Goal: Task Accomplishment & Management: Use online tool/utility

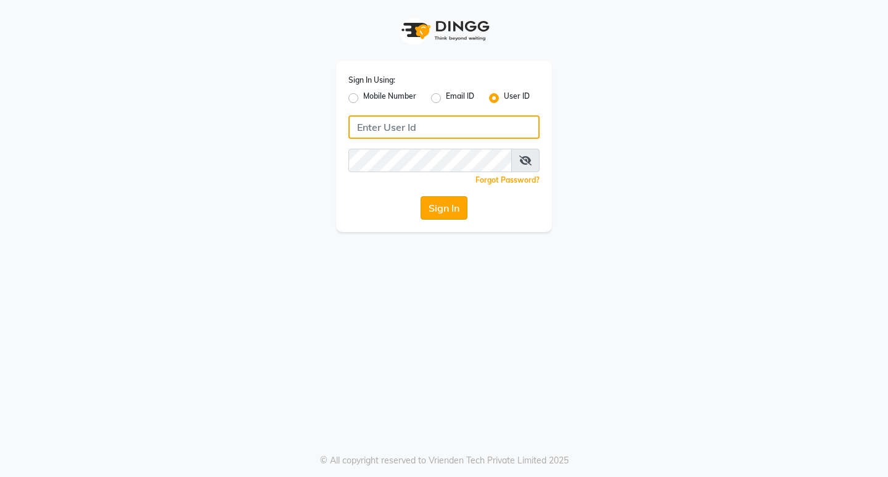
type input "primeexotica"
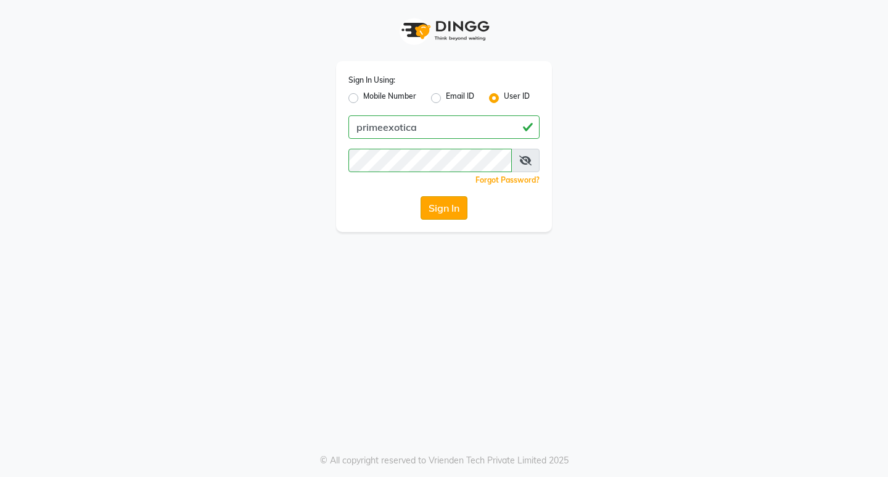
click at [434, 209] on button "Sign In" at bounding box center [444, 207] width 47 height 23
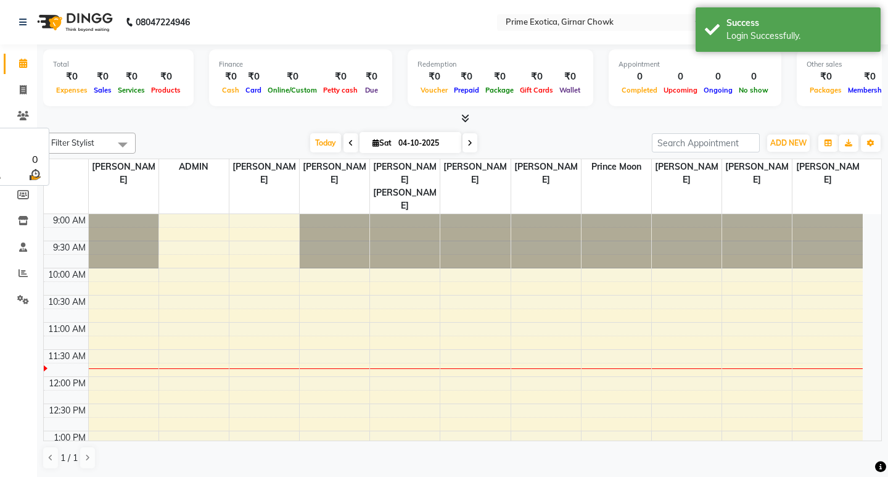
select select "en"
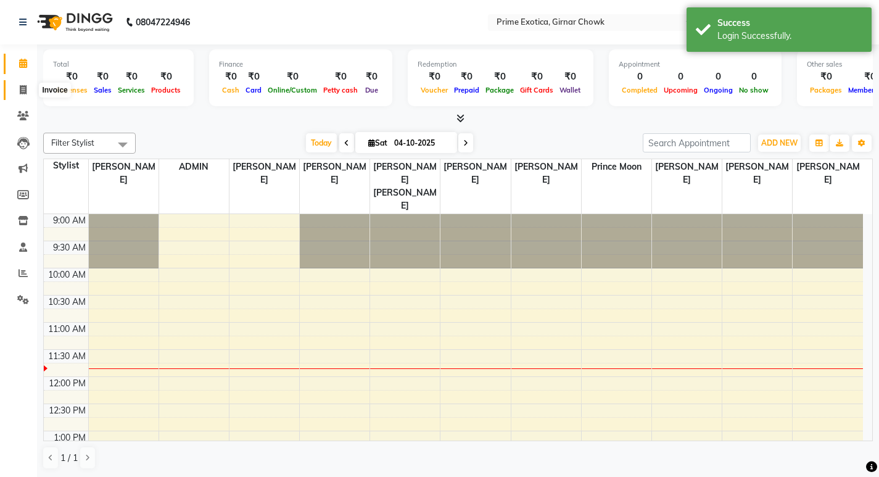
click at [18, 92] on span at bounding box center [23, 90] width 22 height 14
select select "5796"
select select "service"
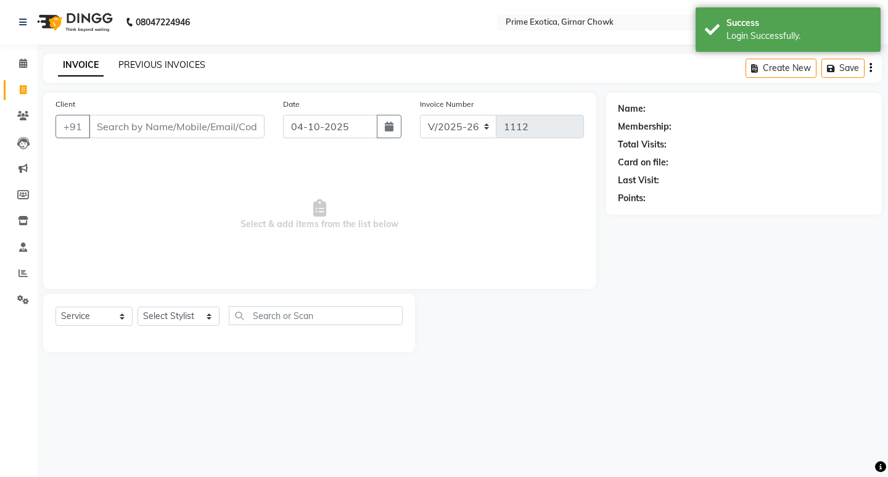
click at [196, 64] on link "PREVIOUS INVOICES" at bounding box center [161, 64] width 87 height 11
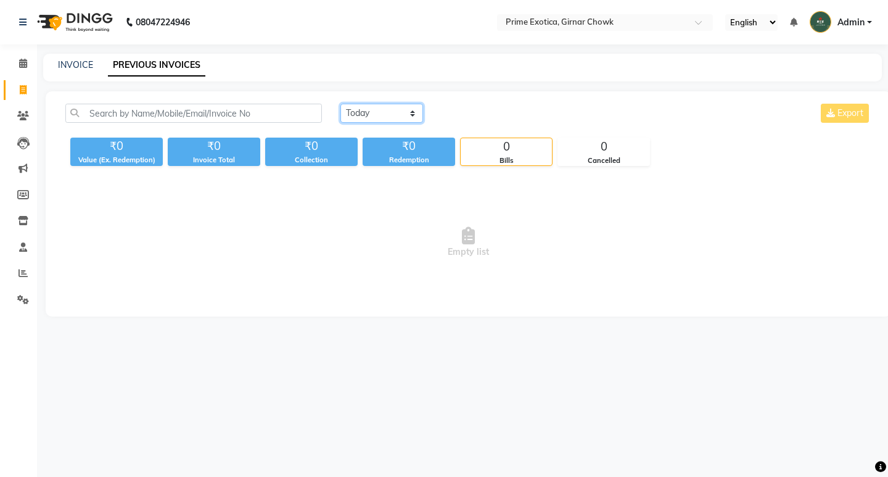
click at [370, 114] on select "Today Yesterday Custom Range" at bounding box center [382, 113] width 83 height 19
select select "yesterday"
click at [341, 104] on select "Today Yesterday Custom Range" at bounding box center [382, 113] width 83 height 19
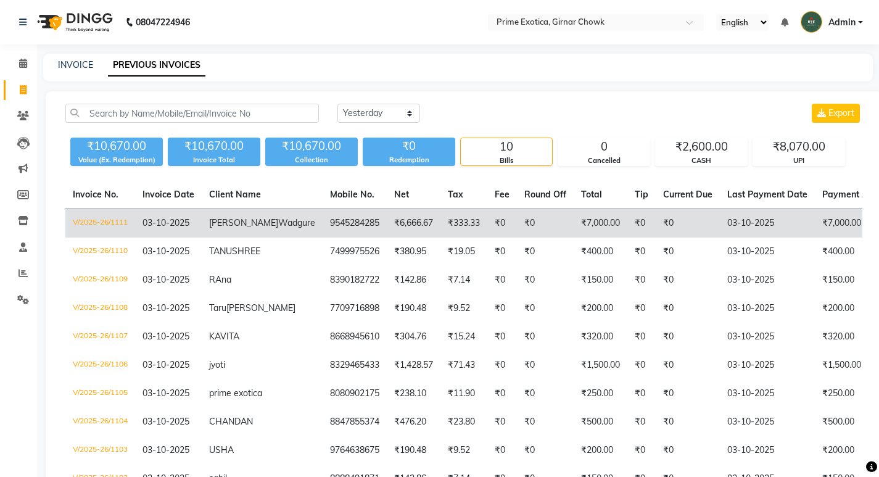
click at [108, 226] on td "V/2025-26/1111" at bounding box center [100, 223] width 70 height 29
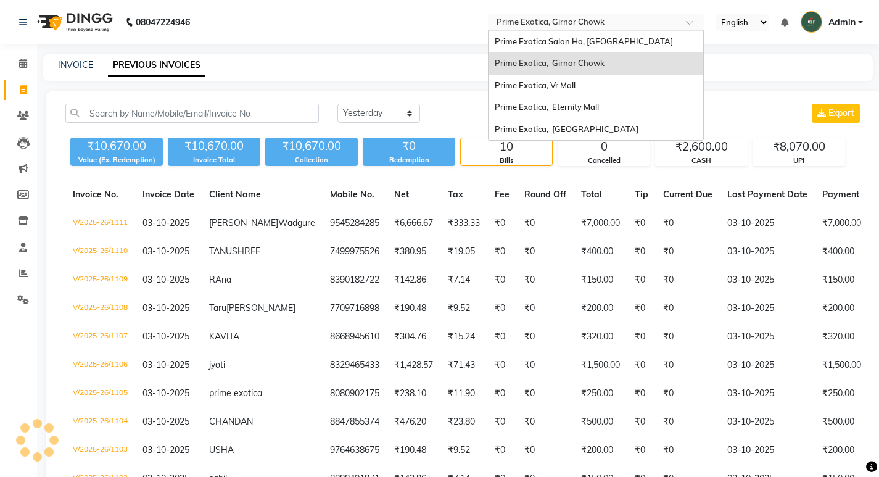
click at [546, 22] on input "text" at bounding box center [583, 23] width 179 height 12
click at [561, 128] on span "Prime Exotica, [GEOGRAPHIC_DATA]" at bounding box center [567, 129] width 144 height 10
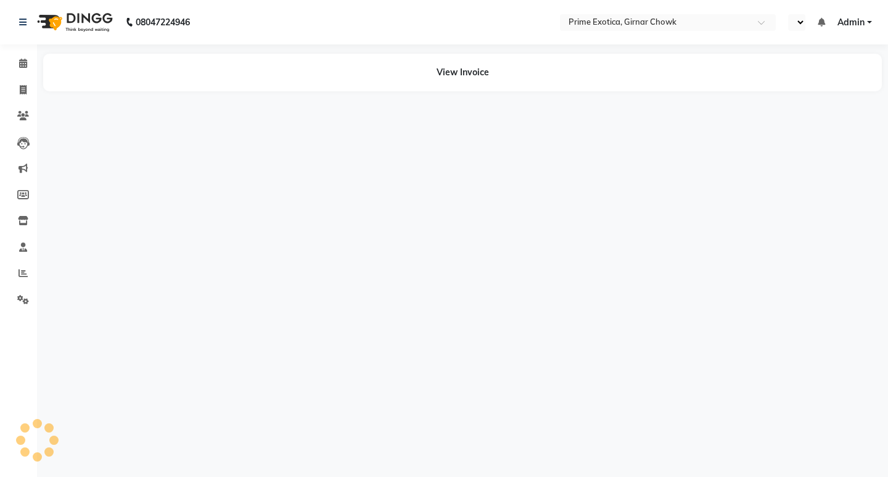
select select "en"
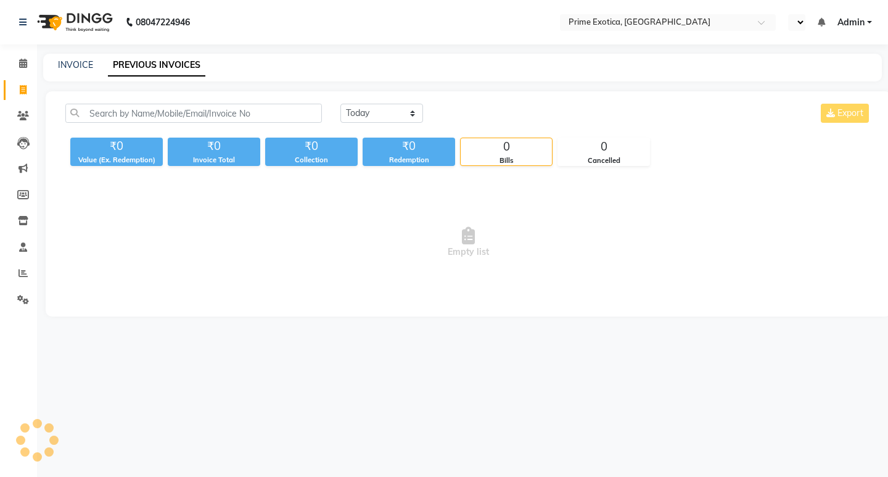
select select "en"
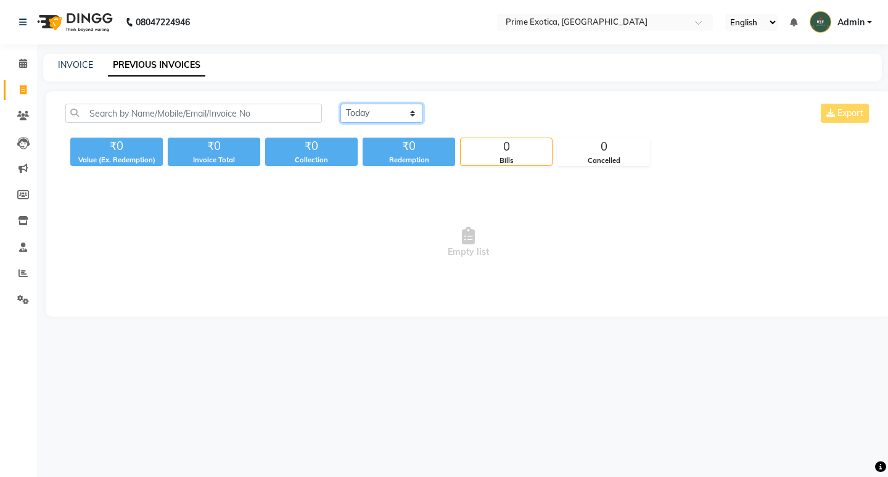
click at [370, 115] on select "[DATE] [DATE] Custom Range" at bounding box center [382, 113] width 83 height 19
select select "yesterday"
click at [341, 104] on select "[DATE] [DATE] Custom Range" at bounding box center [382, 113] width 83 height 19
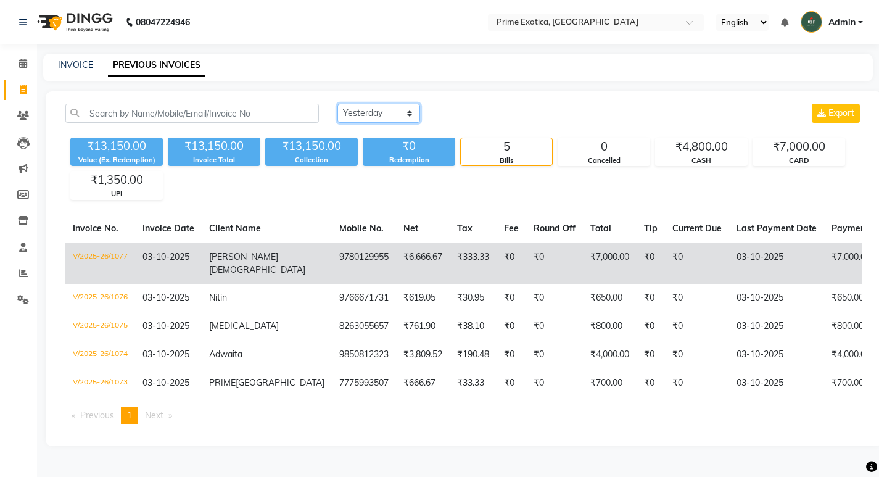
scroll to position [22, 0]
click at [129, 242] on td "V/2025-26/1077" at bounding box center [100, 262] width 70 height 41
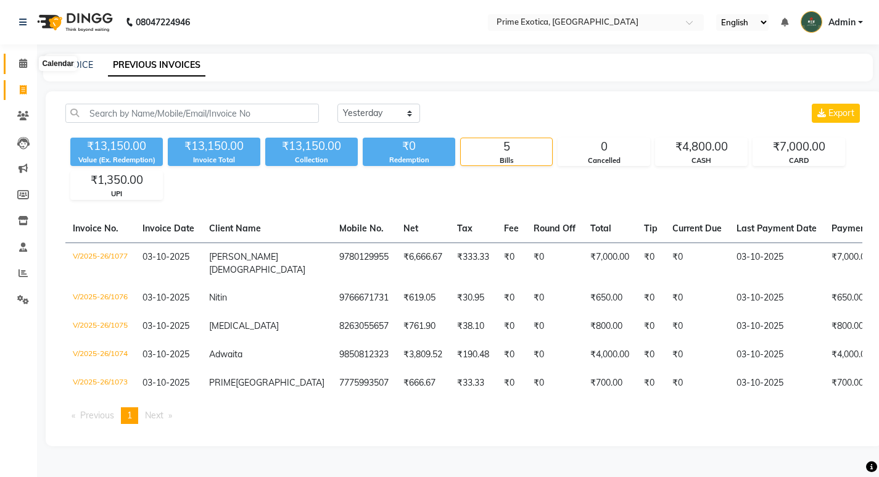
click at [25, 59] on icon at bounding box center [23, 63] width 8 height 9
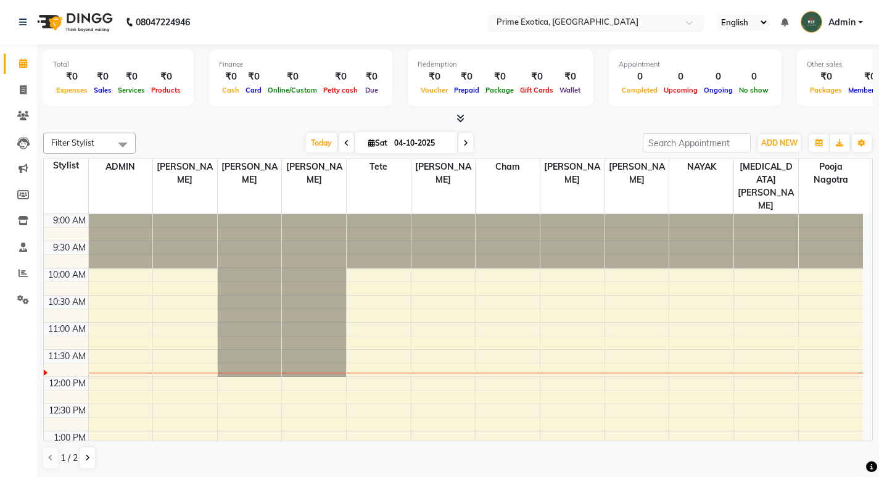
click at [511, 20] on input "text" at bounding box center [583, 23] width 179 height 12
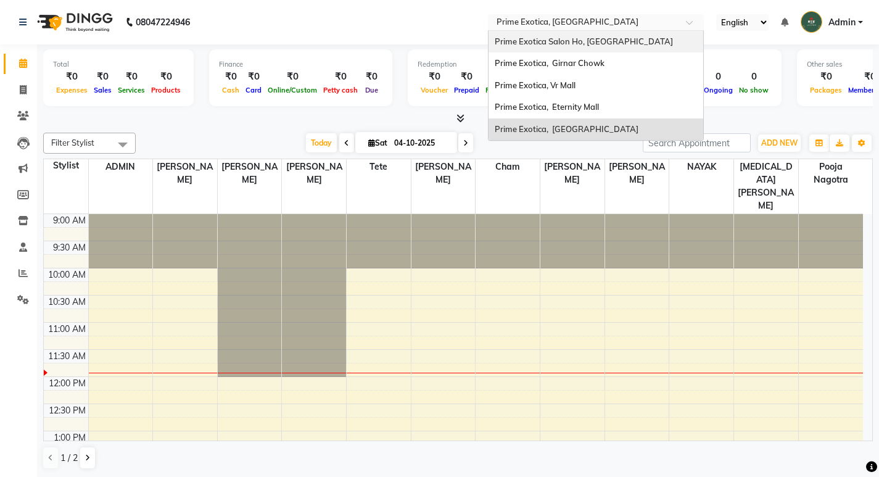
click at [547, 43] on span "Prime Exotica Salon Ho, [GEOGRAPHIC_DATA]" at bounding box center [584, 41] width 178 height 10
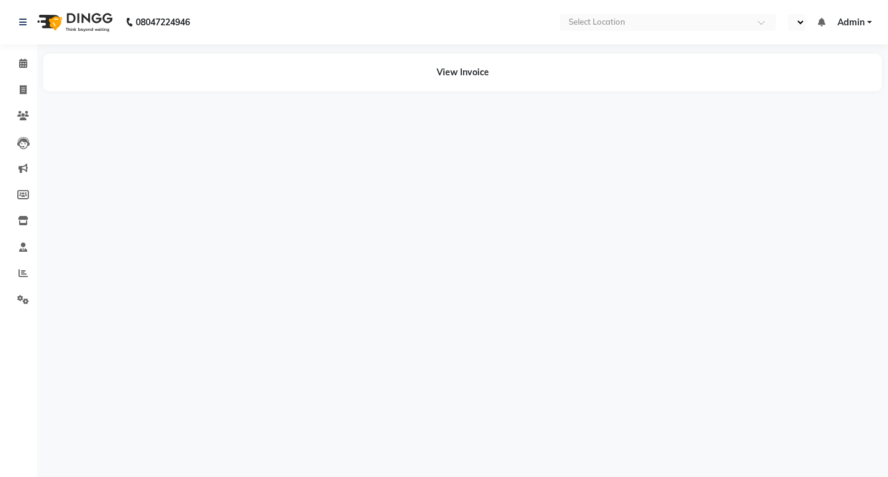
select select "en"
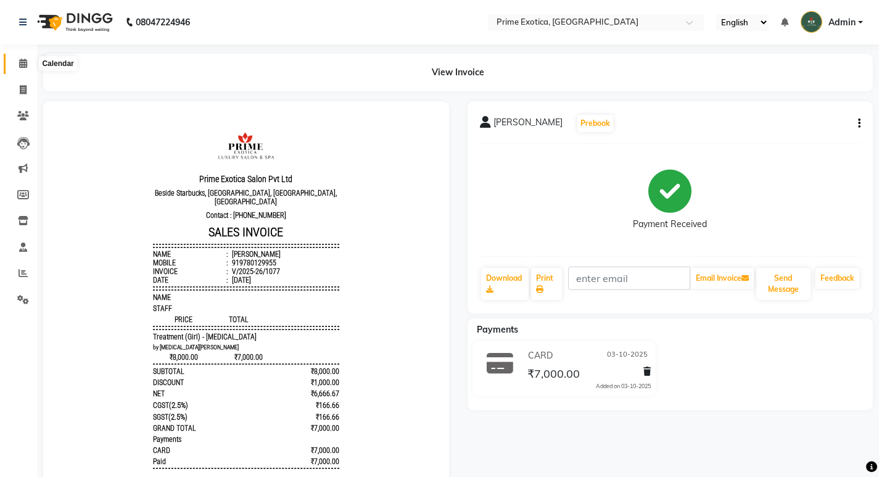
click at [23, 64] on icon at bounding box center [23, 63] width 8 height 9
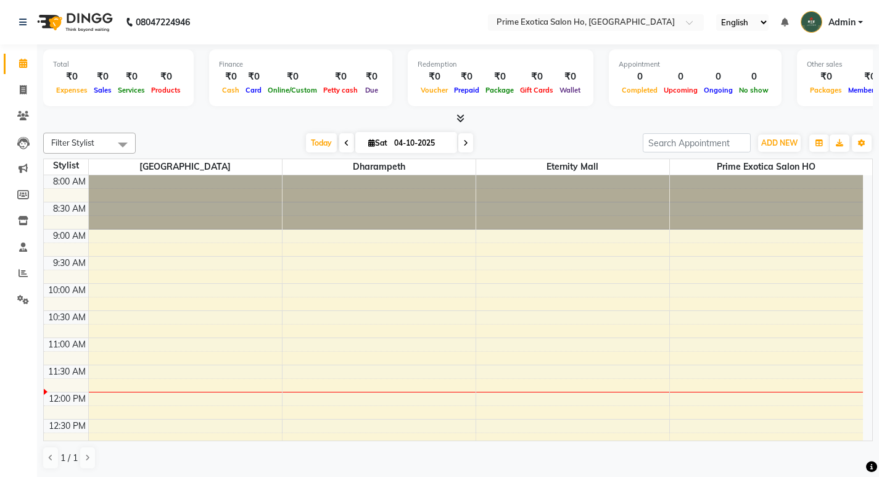
click at [535, 114] on div at bounding box center [458, 118] width 830 height 13
click at [15, 278] on span at bounding box center [23, 273] width 22 height 14
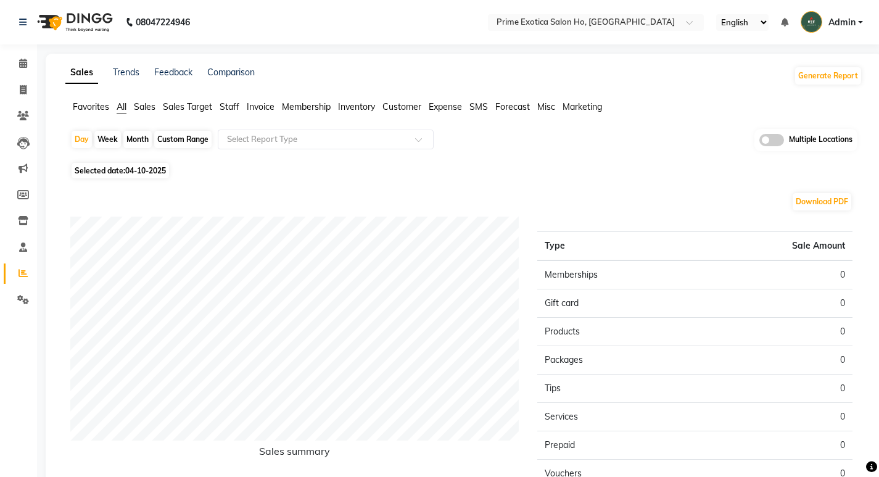
click at [775, 135] on span at bounding box center [771, 140] width 25 height 12
click at [759, 142] on input "checkbox" at bounding box center [759, 142] width 0 height 0
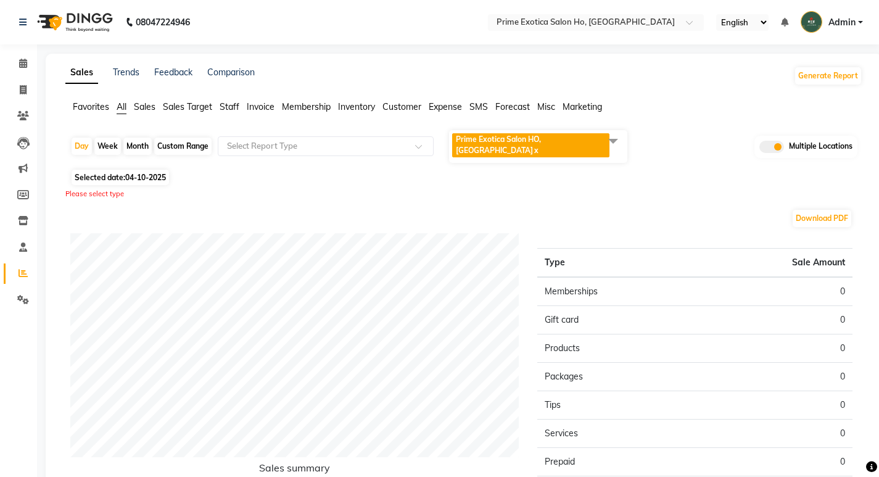
click at [559, 146] on span "Prime Exotica Salon HO, [GEOGRAPHIC_DATA] x" at bounding box center [530, 145] width 157 height 24
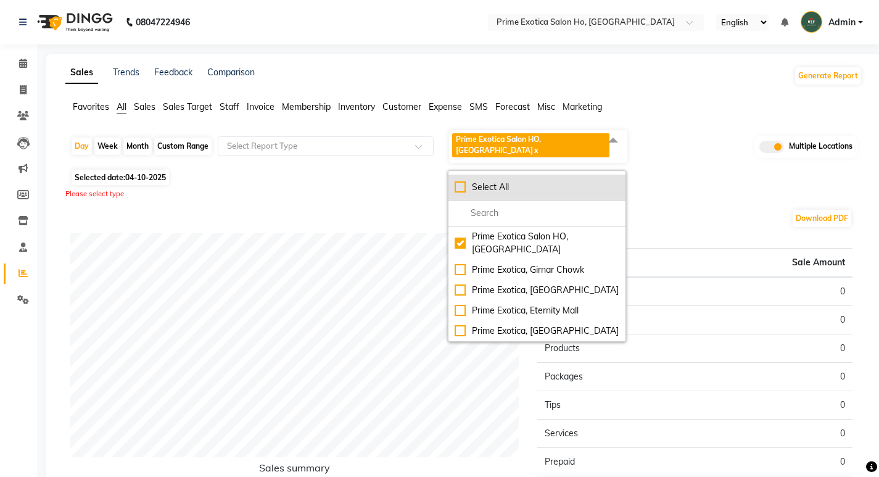
click at [460, 181] on div "Select All" at bounding box center [537, 187] width 165 height 13
checkbox input "true"
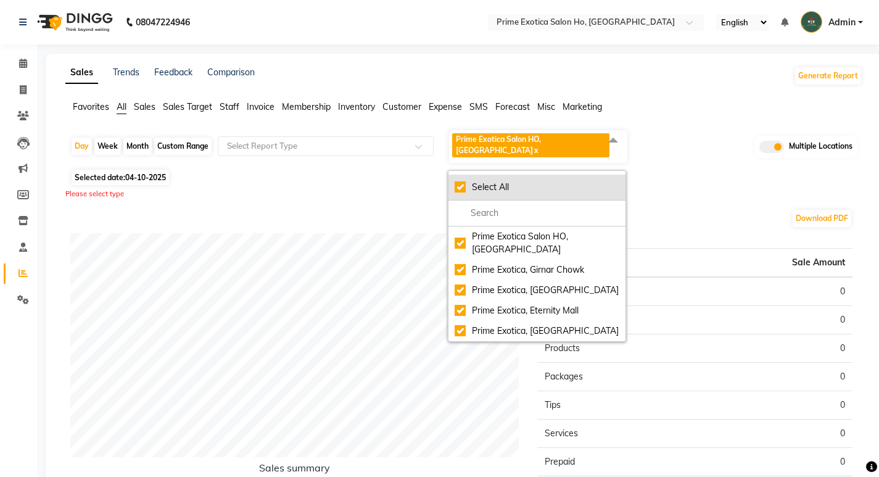
checkbox input "true"
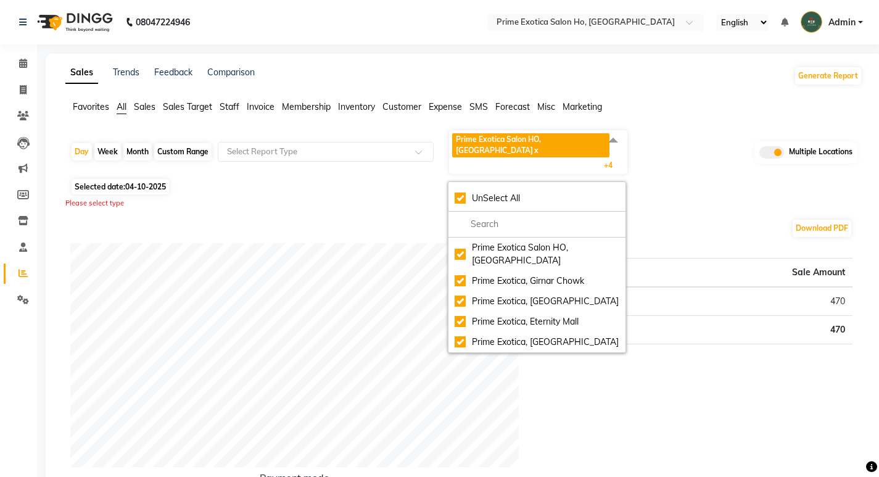
click at [273, 221] on div "Download PDF" at bounding box center [461, 228] width 782 height 20
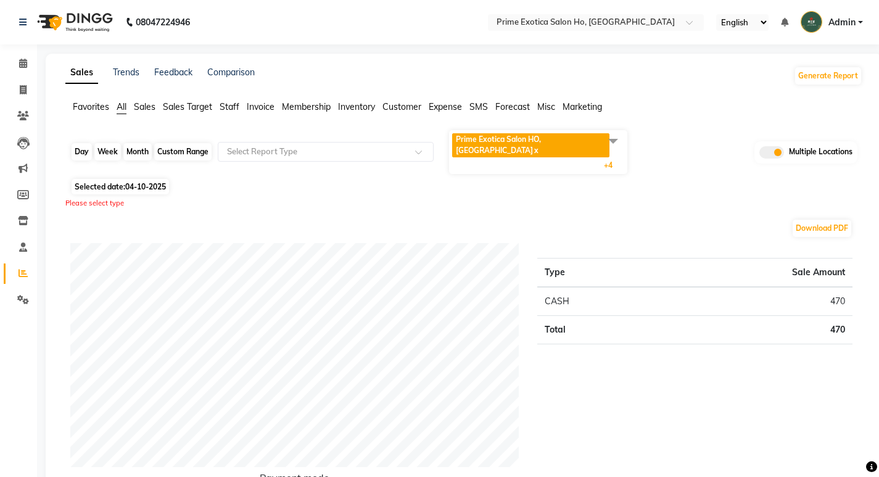
click at [83, 143] on div "Day" at bounding box center [82, 151] width 20 height 17
select select "10"
select select "2025"
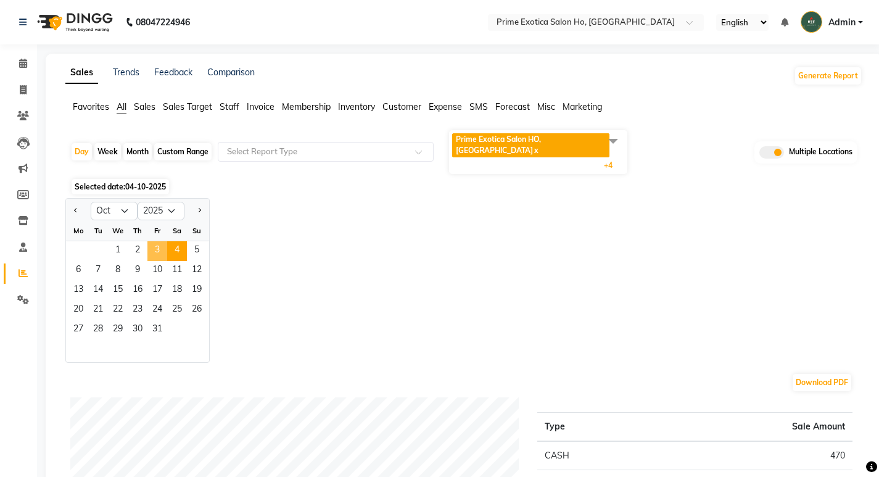
click at [152, 241] on span "3" at bounding box center [157, 251] width 20 height 20
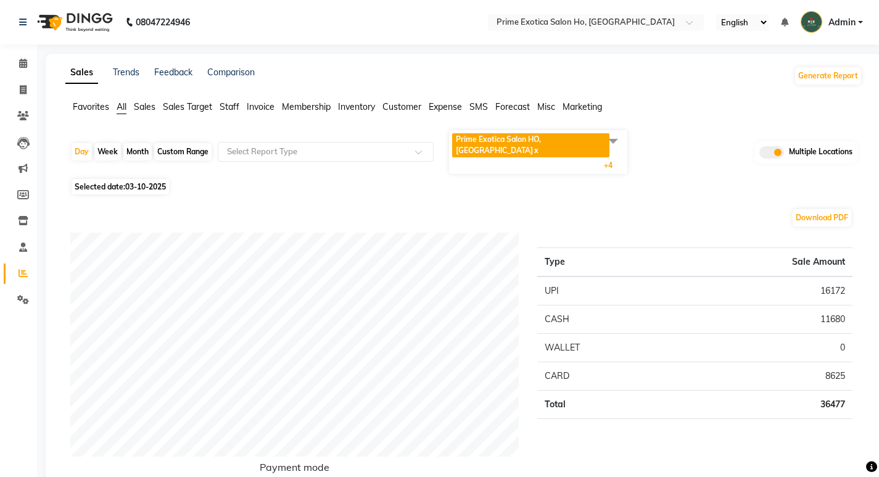
click at [141, 143] on div "Month" at bounding box center [137, 151] width 28 height 17
select select "10"
select select "2025"
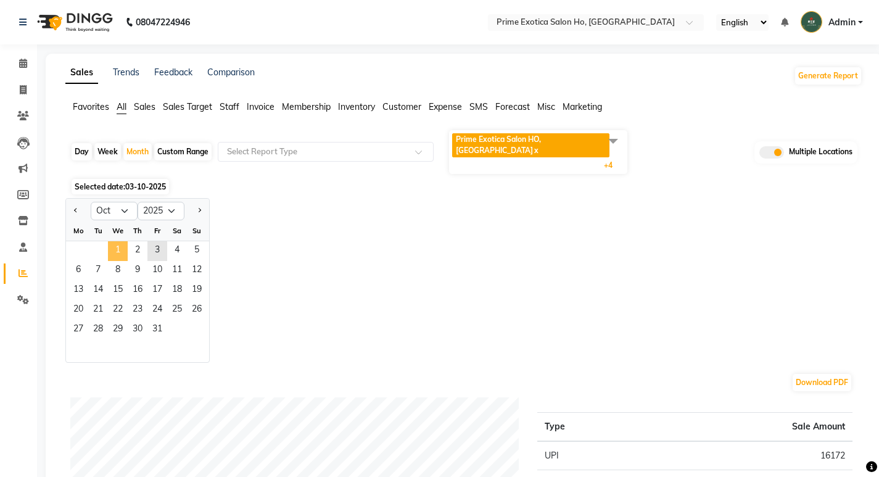
click at [118, 241] on span "1" at bounding box center [118, 251] width 20 height 20
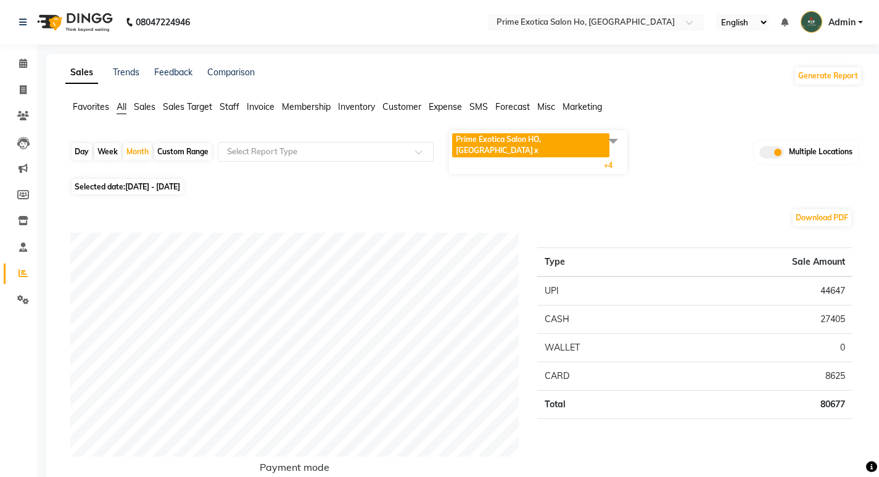
click at [471, 140] on span "Prime Exotica Salon HO, [GEOGRAPHIC_DATA]" at bounding box center [498, 144] width 85 height 20
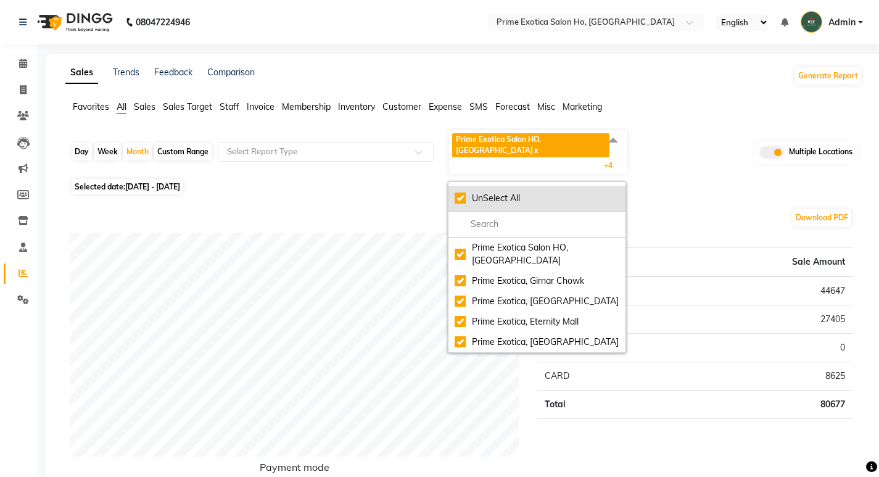
click at [458, 192] on div "UnSelect All" at bounding box center [537, 198] width 165 height 13
checkbox input "false"
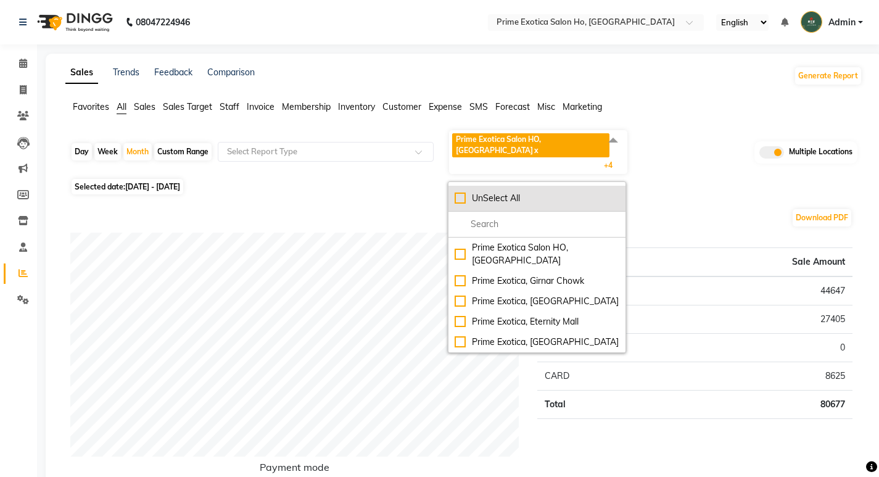
checkbox input "false"
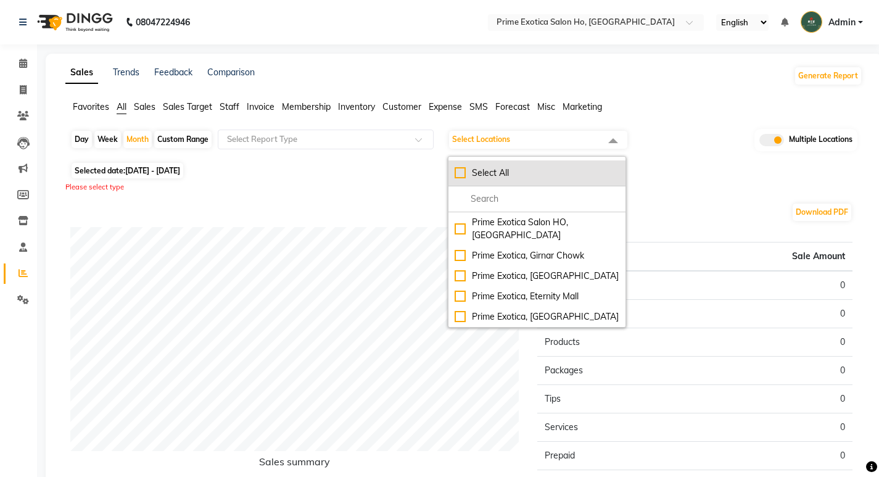
click at [458, 170] on div "Select All" at bounding box center [537, 173] width 165 height 13
checkbox input "true"
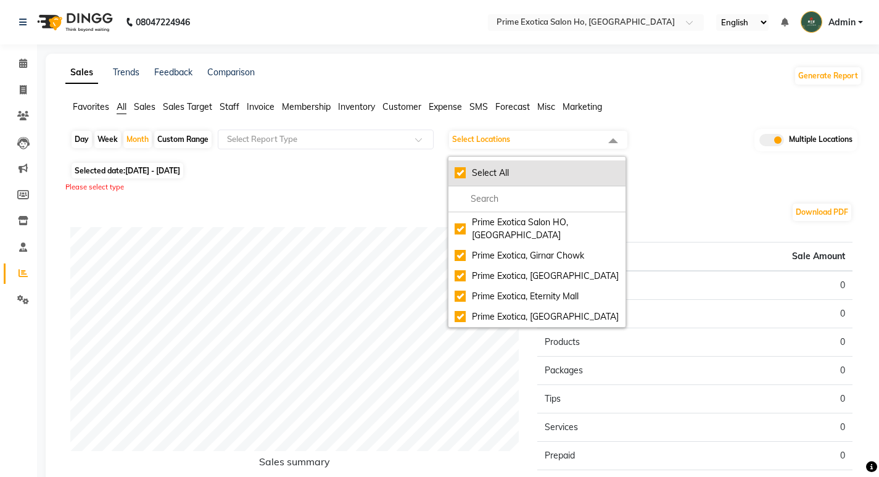
checkbox input "true"
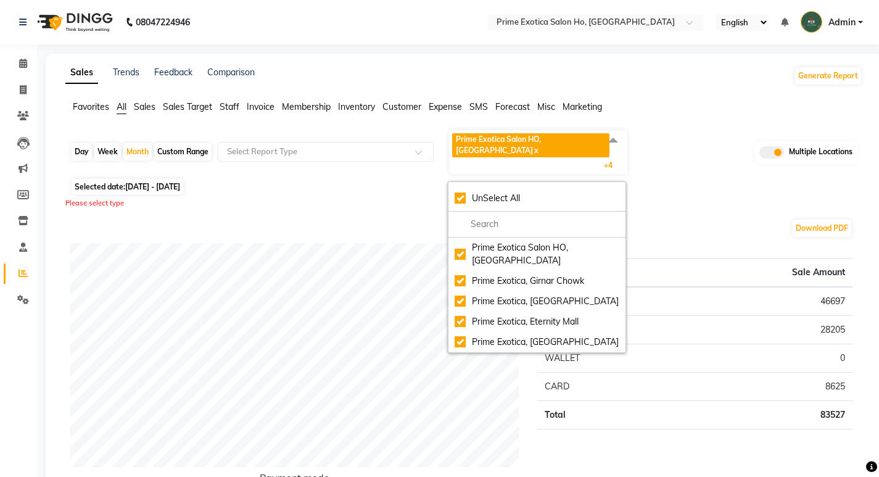
click at [668, 160] on div "Day Week Month Custom Range Select Report Type Prime Exotica Salon [GEOGRAPHIC_…" at bounding box center [463, 152] width 787 height 46
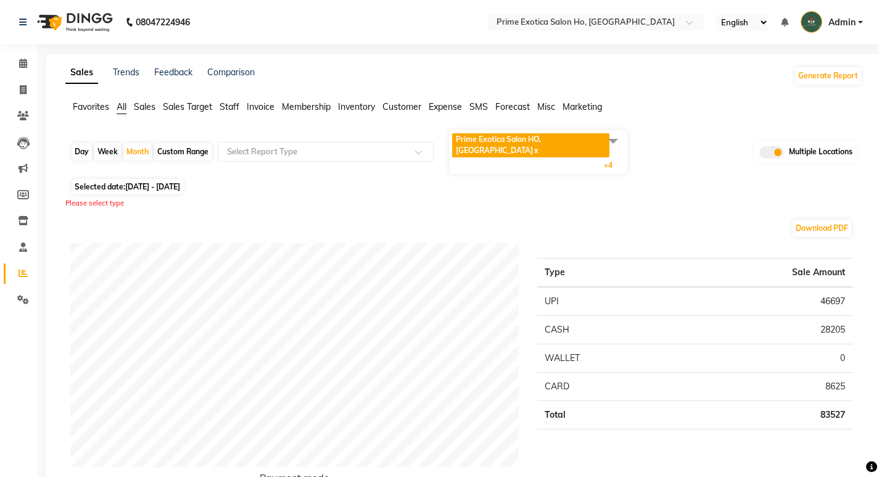
click at [80, 143] on div "Day" at bounding box center [82, 151] width 20 height 17
select select "10"
select select "2025"
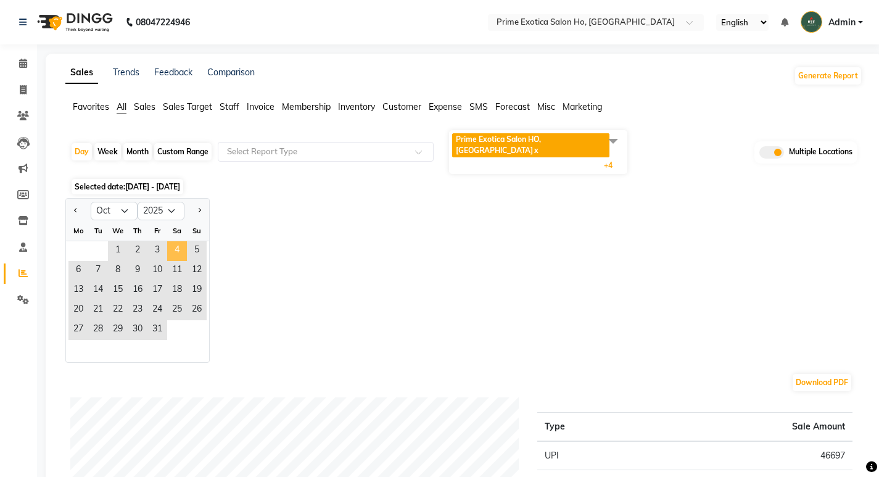
click at [178, 241] on span "4" at bounding box center [177, 251] width 20 height 20
